Goal: Transaction & Acquisition: Obtain resource

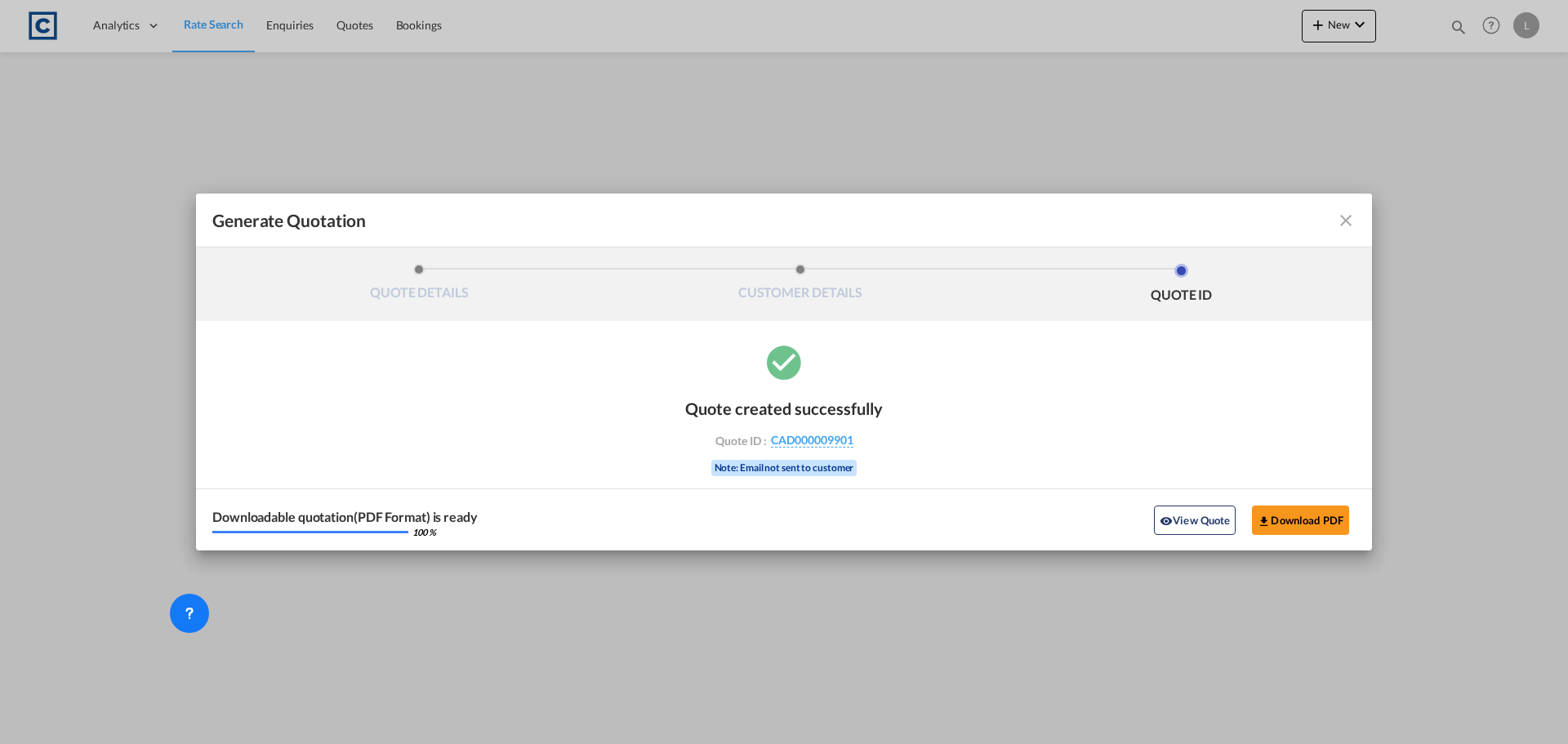
click at [1352, 217] on md-icon "icon-close fg-AAA8AD cursor m-0" at bounding box center [1346, 220] width 20 height 20
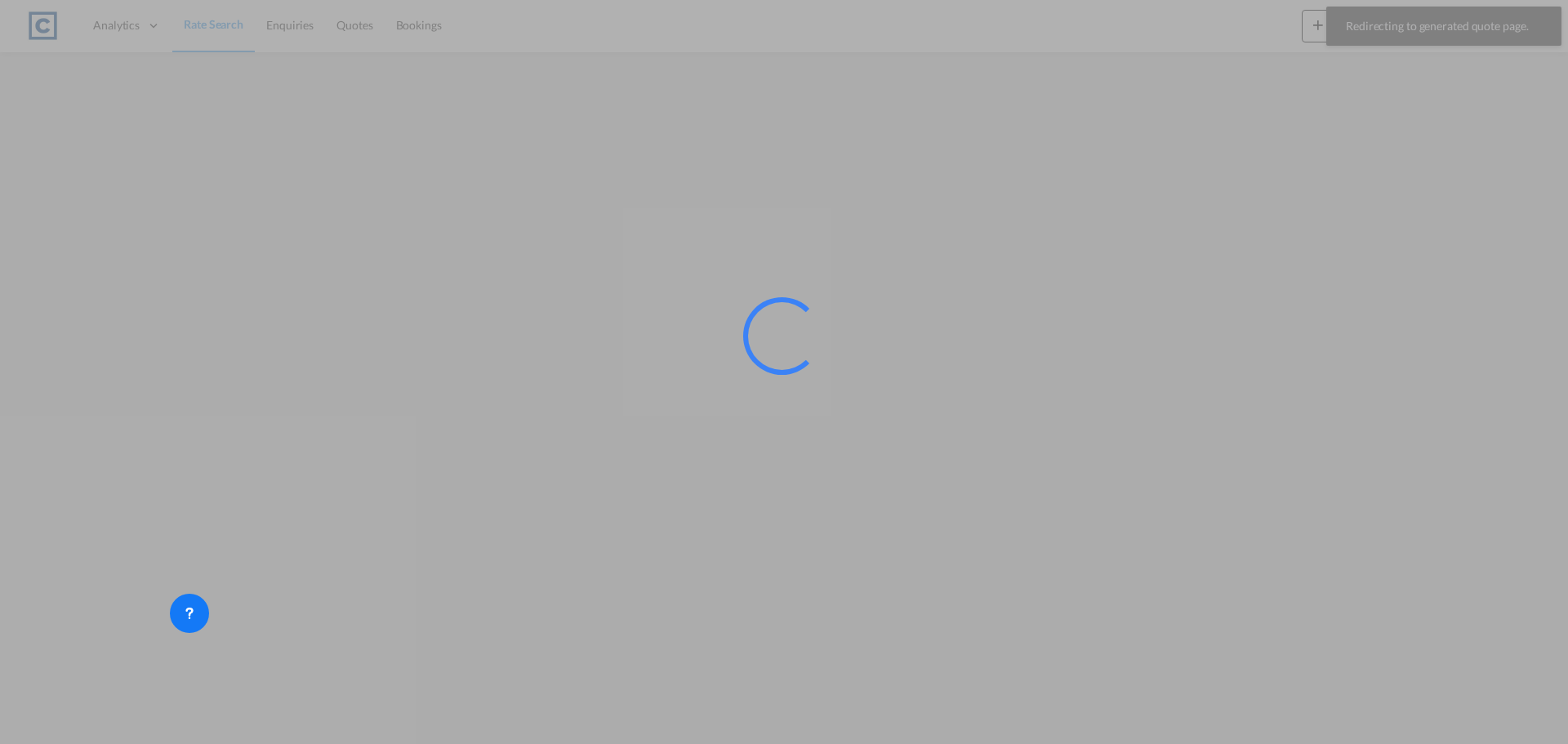
click at [212, 17] on div at bounding box center [784, 372] width 1568 height 744
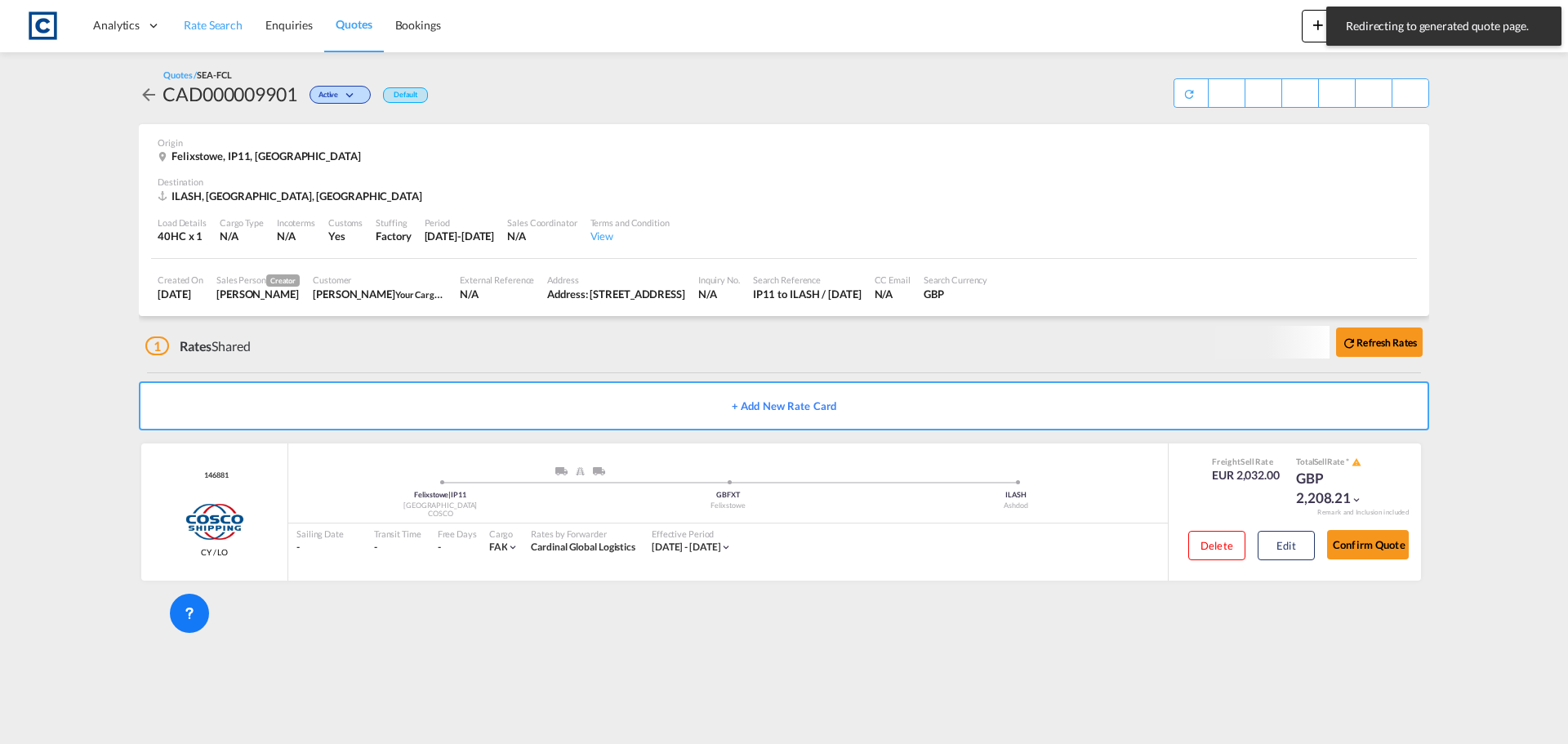
click at [212, 17] on span "Rate Search" at bounding box center [213, 25] width 59 height 16
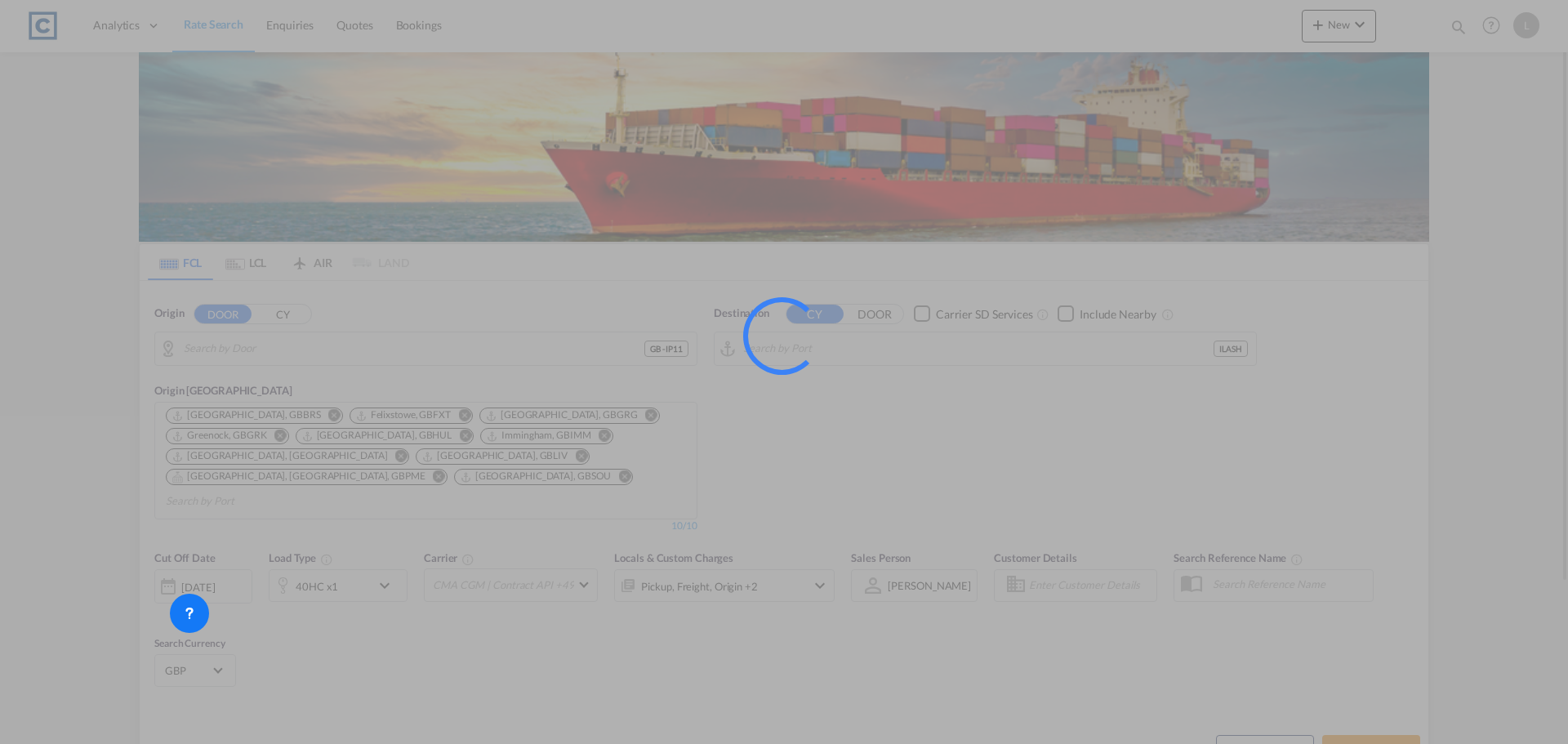
type input "GB-IP11, [GEOGRAPHIC_DATA]"
type input "Ashdod, ILASH"
